Goal: Task Accomplishment & Management: Complete application form

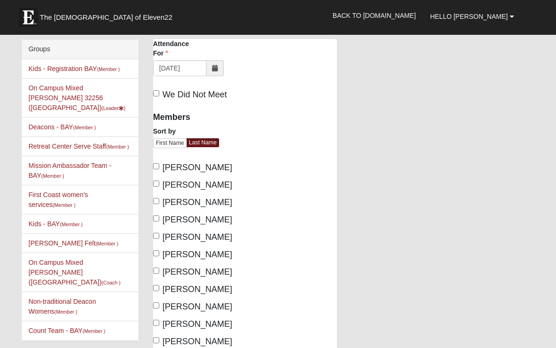
click at [158, 168] on input "[PERSON_NAME]" at bounding box center [156, 166] width 6 height 6
checkbox input "true"
click at [162, 183] on span "[PERSON_NAME]" at bounding box center [197, 184] width 70 height 9
click at [159, 183] on input "[PERSON_NAME]" at bounding box center [156, 184] width 6 height 6
checkbox input "true"
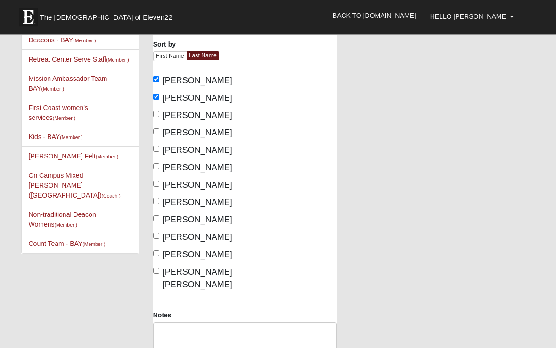
scroll to position [87, 0]
click at [159, 255] on input "[PERSON_NAME]" at bounding box center [156, 253] width 6 height 6
checkbox input "true"
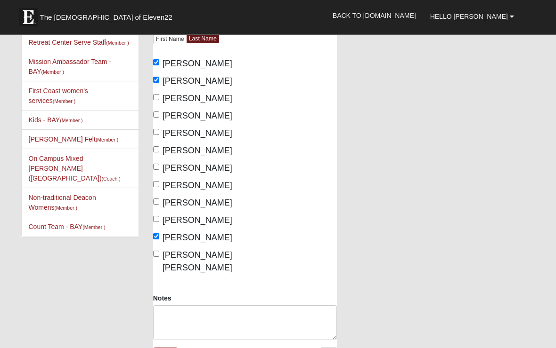
scroll to position [105, 0]
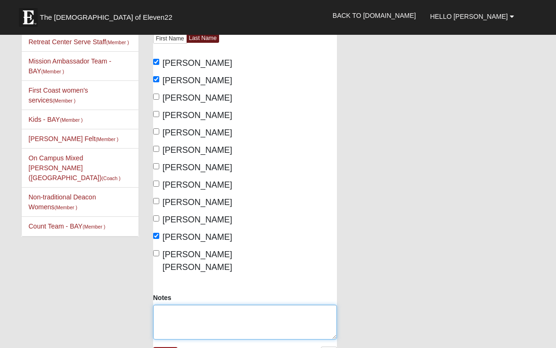
click at [181, 305] on textarea "Notes" at bounding box center [245, 322] width 184 height 35
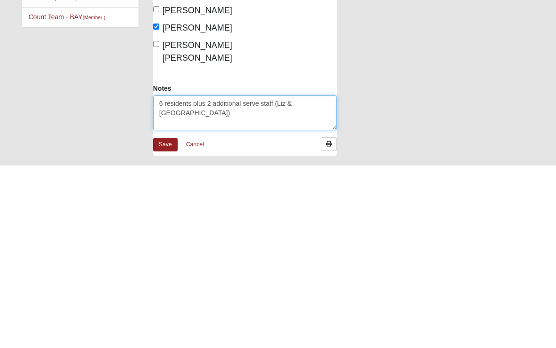
scroll to position [131, 0]
type textarea "6 residents plus 2 additional serve staff (Liz & [GEOGRAPHIC_DATA])"
click at [167, 321] on link "Save" at bounding box center [165, 328] width 24 height 14
